Goal: Navigation & Orientation: Understand site structure

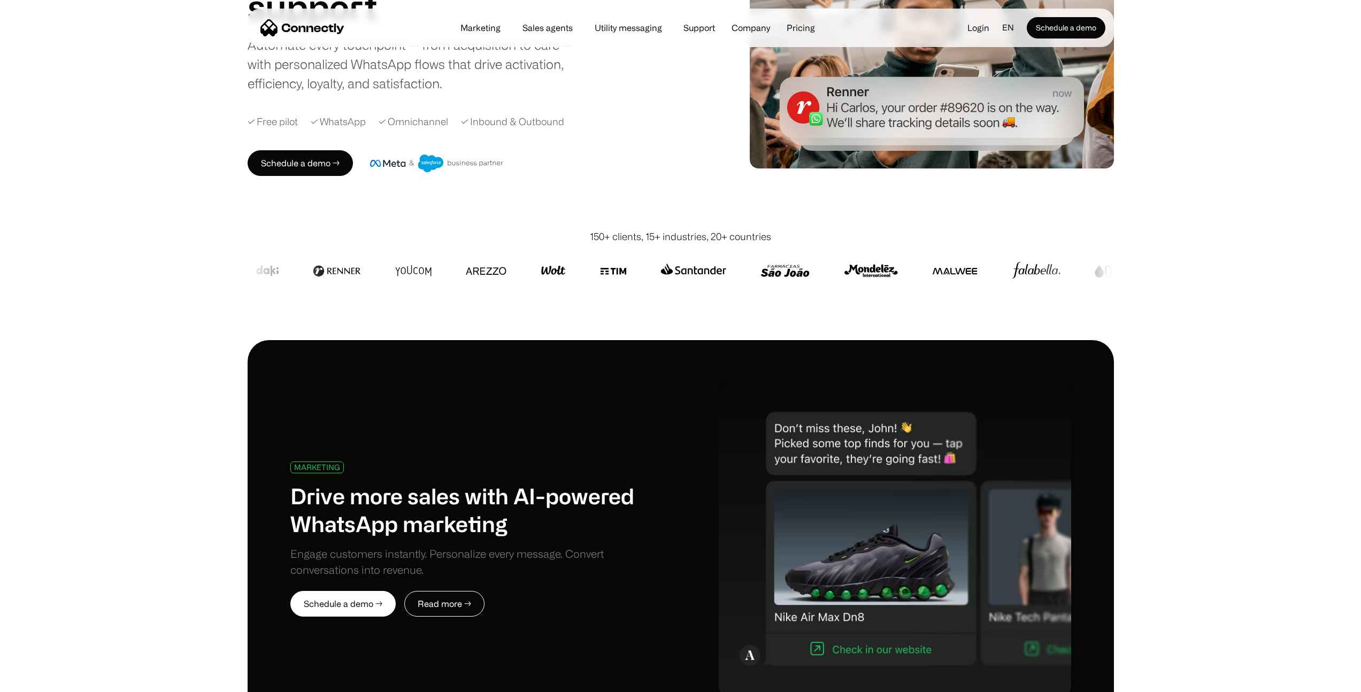
scroll to position [196, 0]
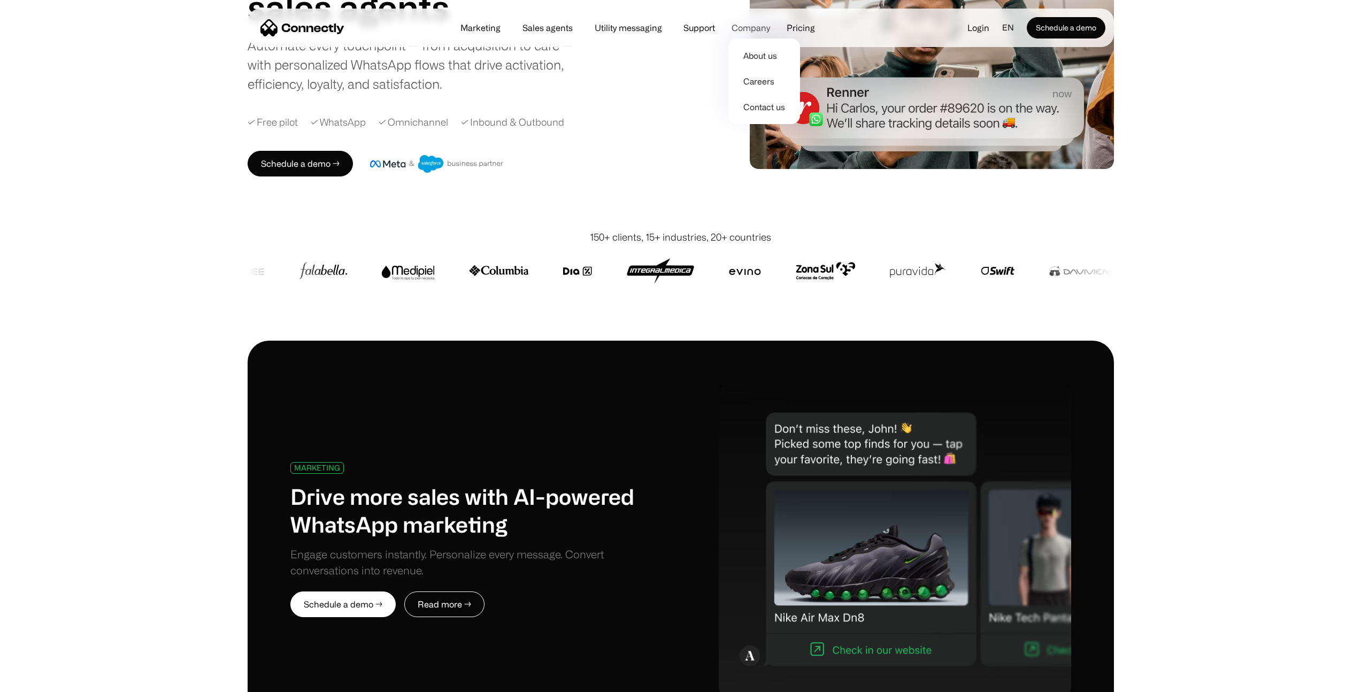
click at [751, 29] on div "Company" at bounding box center [751, 27] width 39 height 15
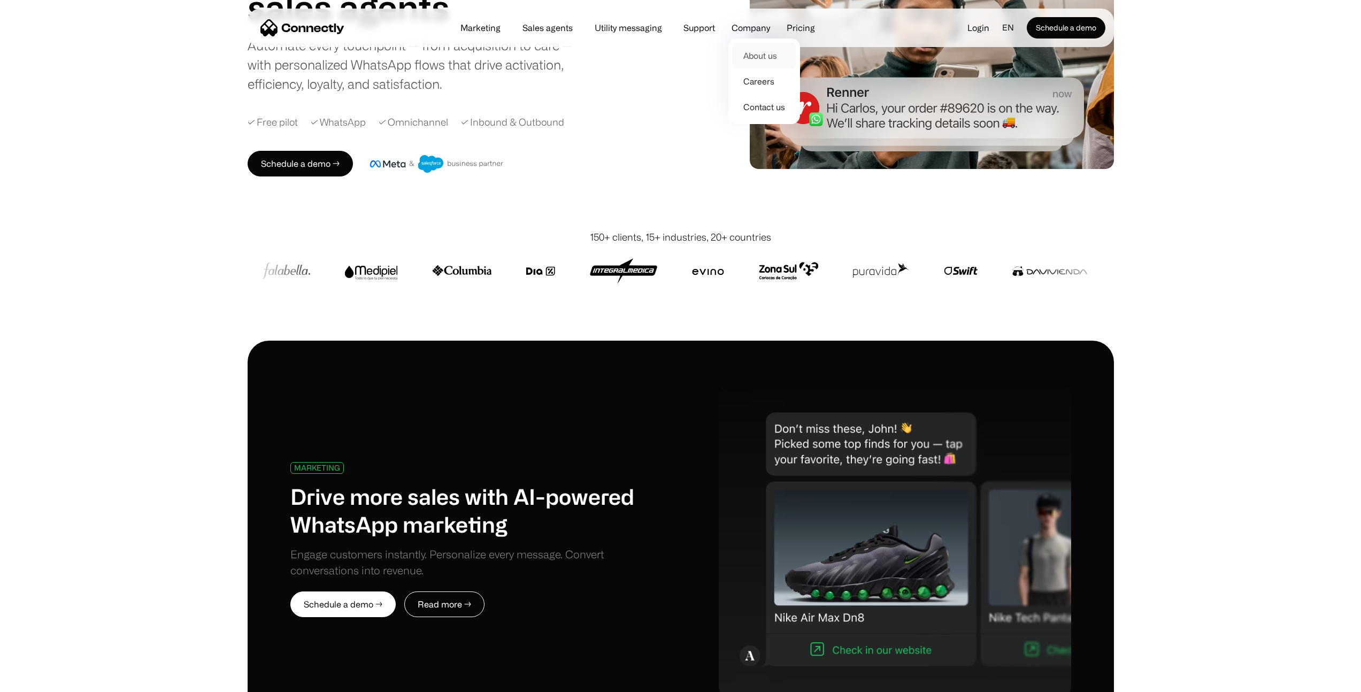
click at [759, 55] on link "About us" at bounding box center [764, 56] width 63 height 26
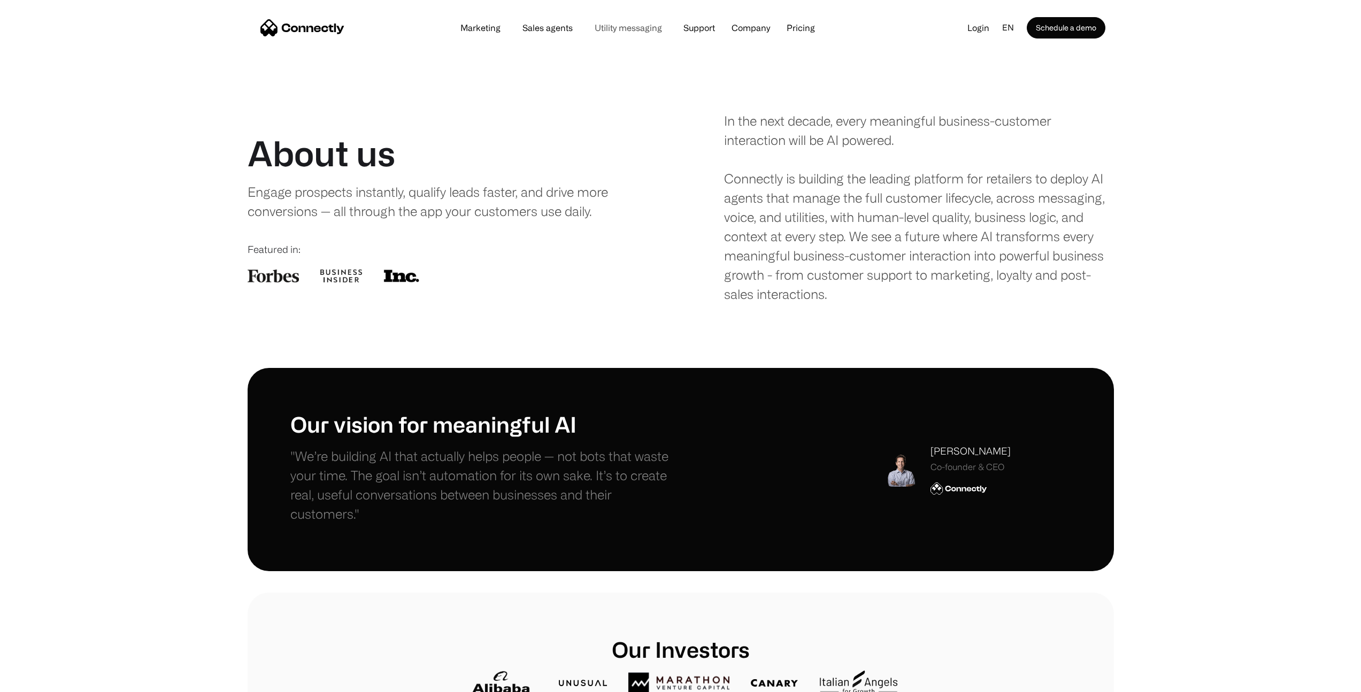
click at [646, 28] on link "Utility messaging" at bounding box center [628, 28] width 85 height 9
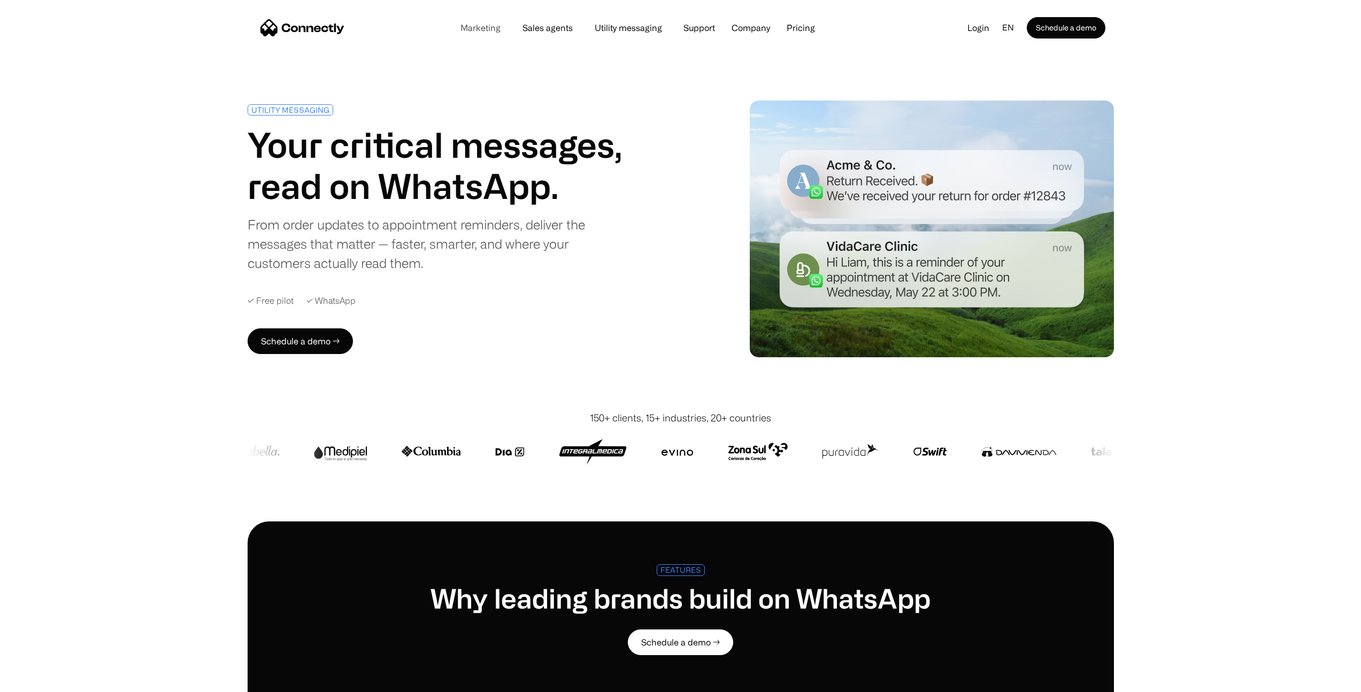
click at [493, 30] on link "Marketing" at bounding box center [480, 28] width 57 height 9
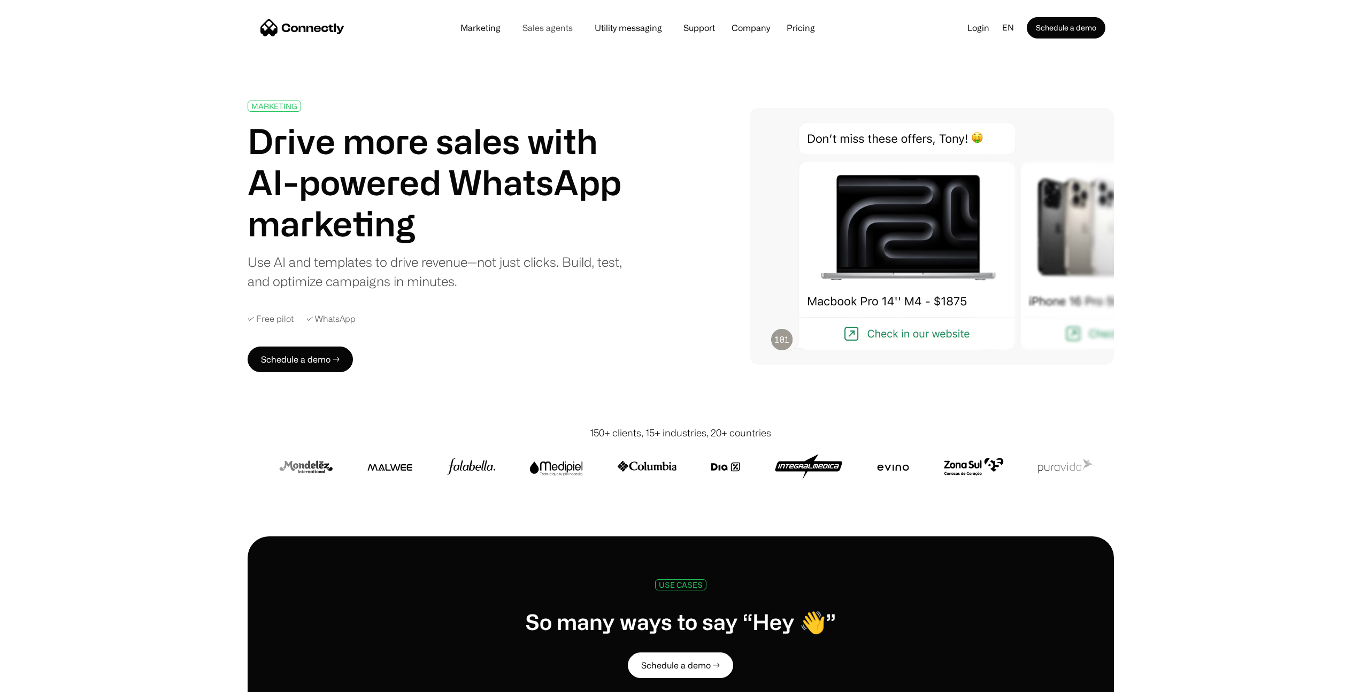
click at [546, 25] on link "Sales agents" at bounding box center [547, 28] width 67 height 9
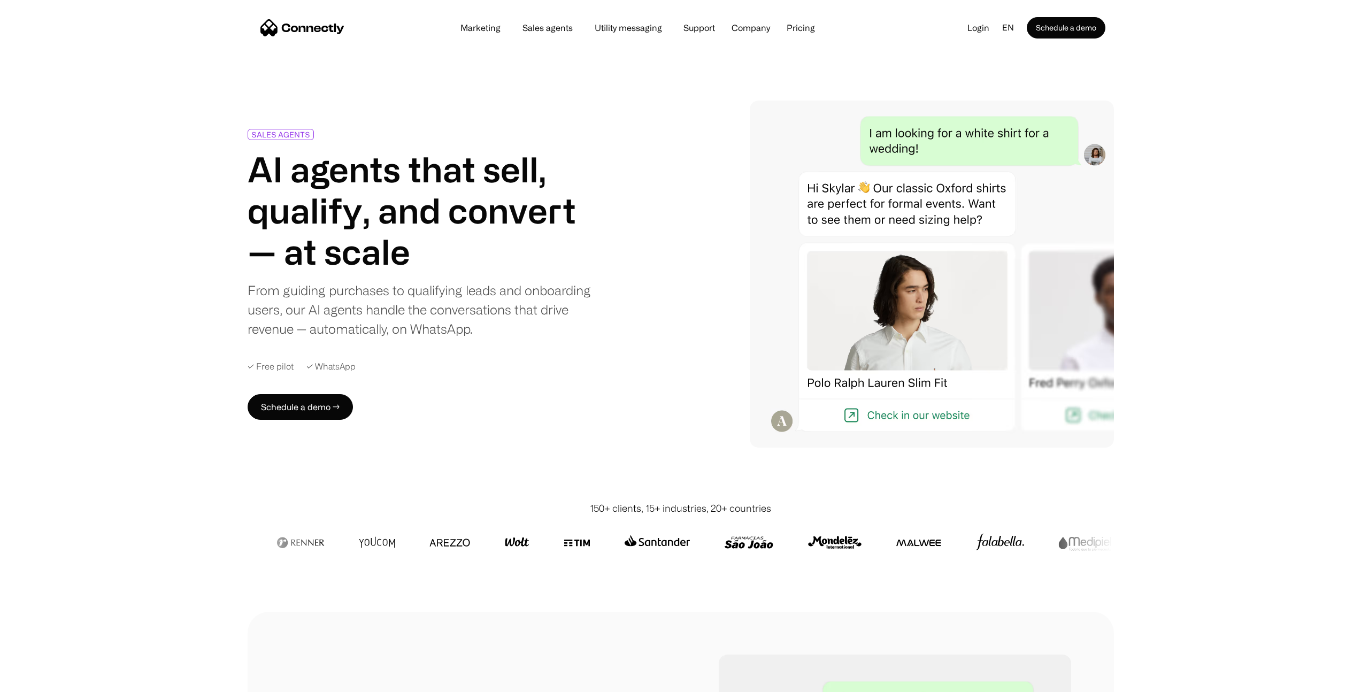
click at [812, 33] on div "Marketing Sales agents Utility messaging Support Company About us Careers Conta…" at bounding box center [638, 27] width 374 height 15
click at [804, 27] on link "Pricing" at bounding box center [800, 28] width 45 height 9
